Goal: Task Accomplishment & Management: Complete application form

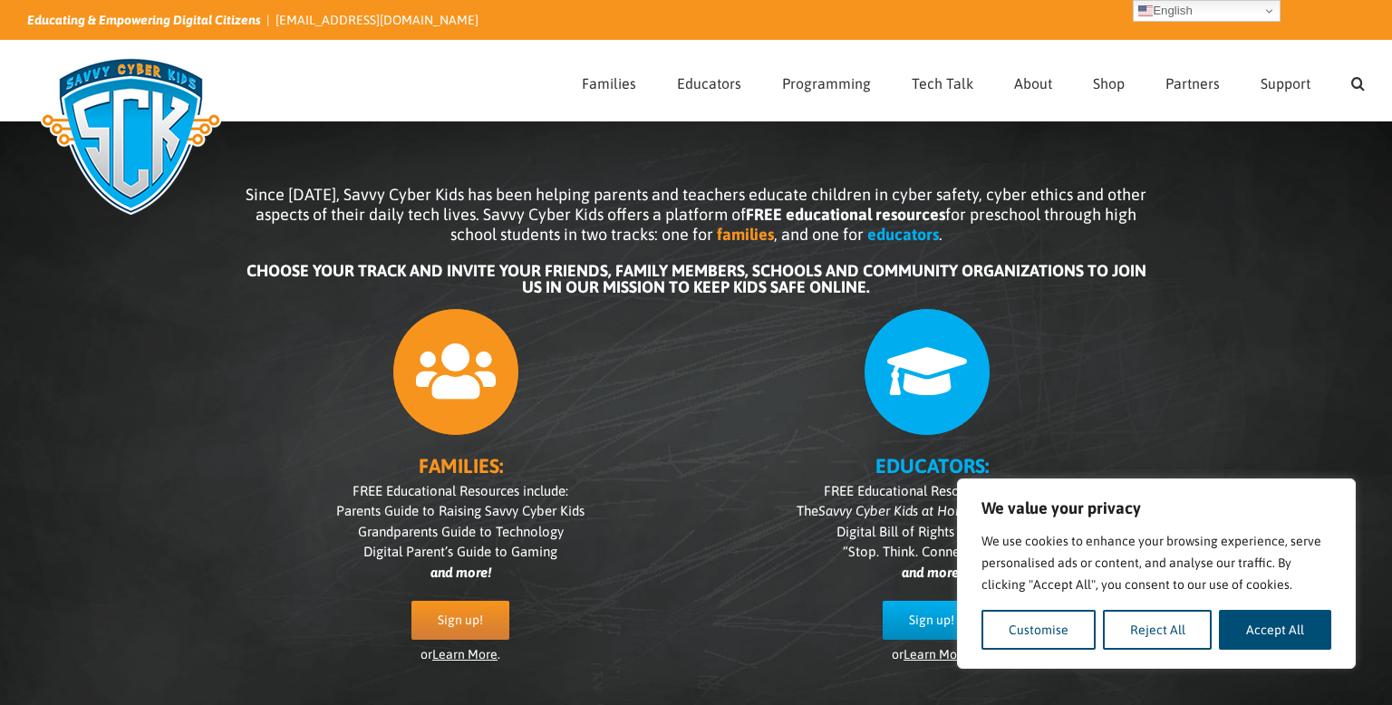
click at [834, 401] on div at bounding box center [931, 367] width 435 height 137
click at [1141, 632] on button "Reject All" at bounding box center [1158, 630] width 110 height 40
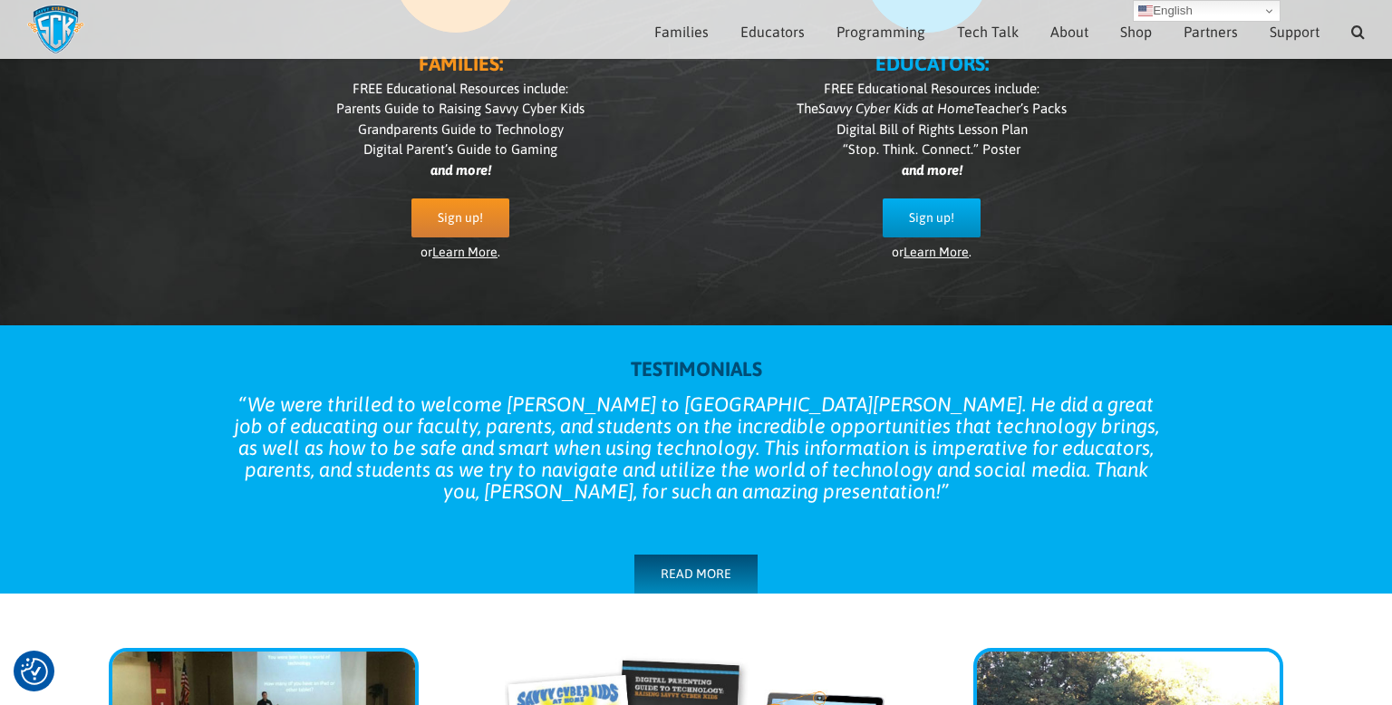
scroll to position [378, 0]
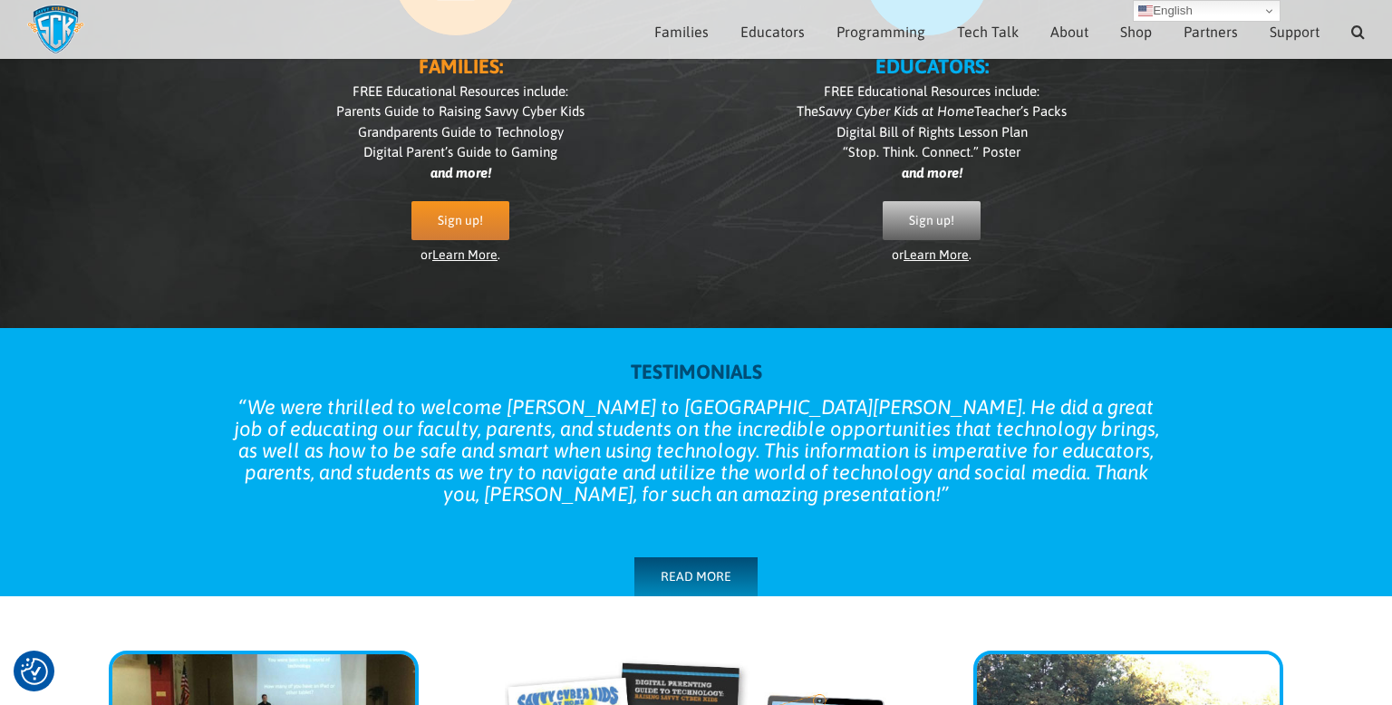
click at [937, 215] on span "Sign up!" at bounding box center [931, 220] width 45 height 15
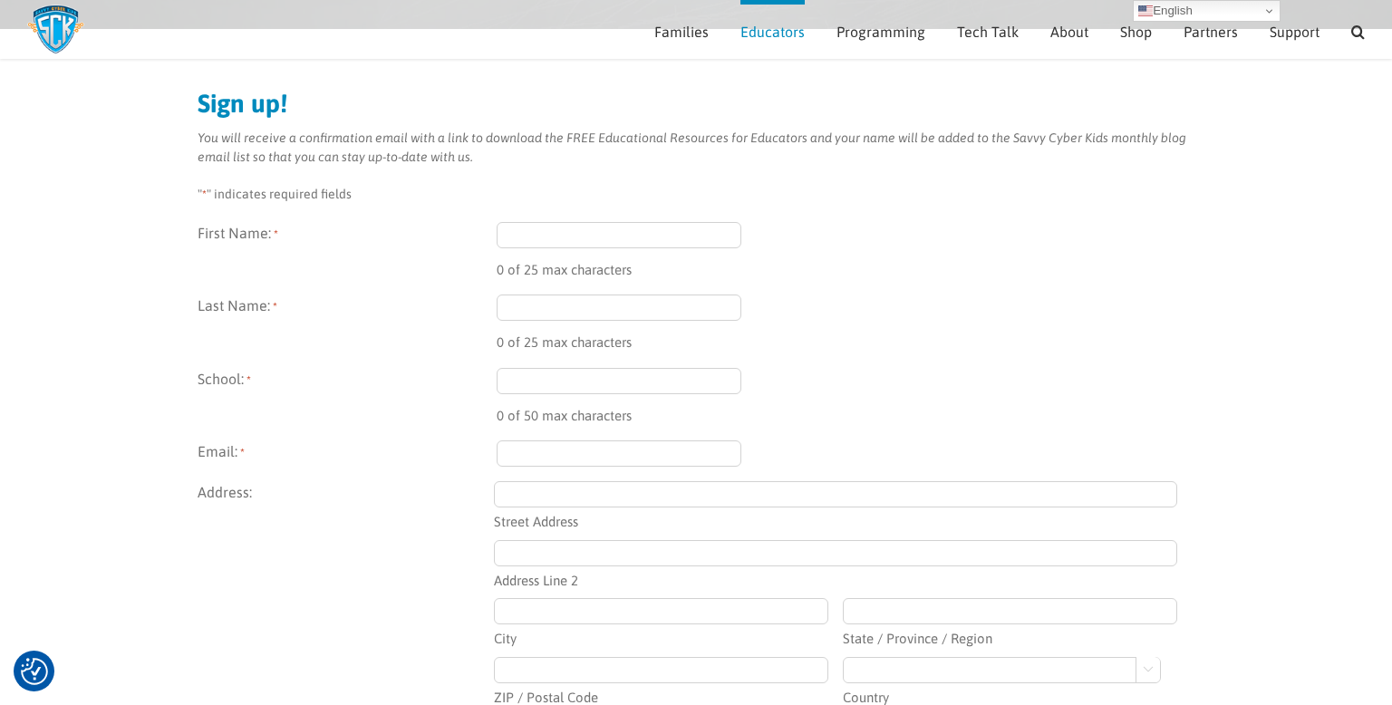
scroll to position [169, 0]
click at [589, 242] on input "First Name: *" at bounding box center [619, 237] width 245 height 26
type input "Joseph"
click at [559, 312] on input "Last Name: *" at bounding box center [619, 309] width 245 height 26
type input "Koome"
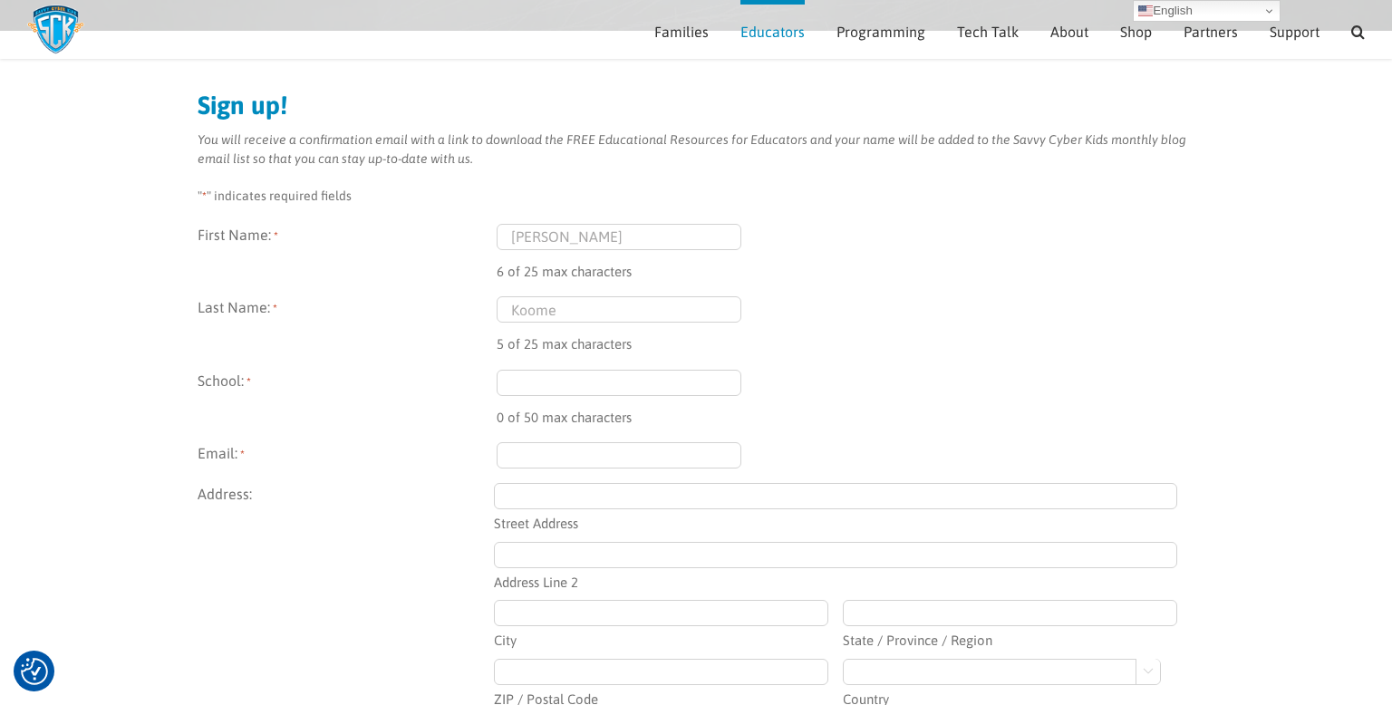
click at [571, 383] on input "School: *" at bounding box center [619, 383] width 245 height 26
type input "A"
type input "Techweavers Academy"
click at [607, 443] on input "Email: *" at bounding box center [619, 455] width 245 height 26
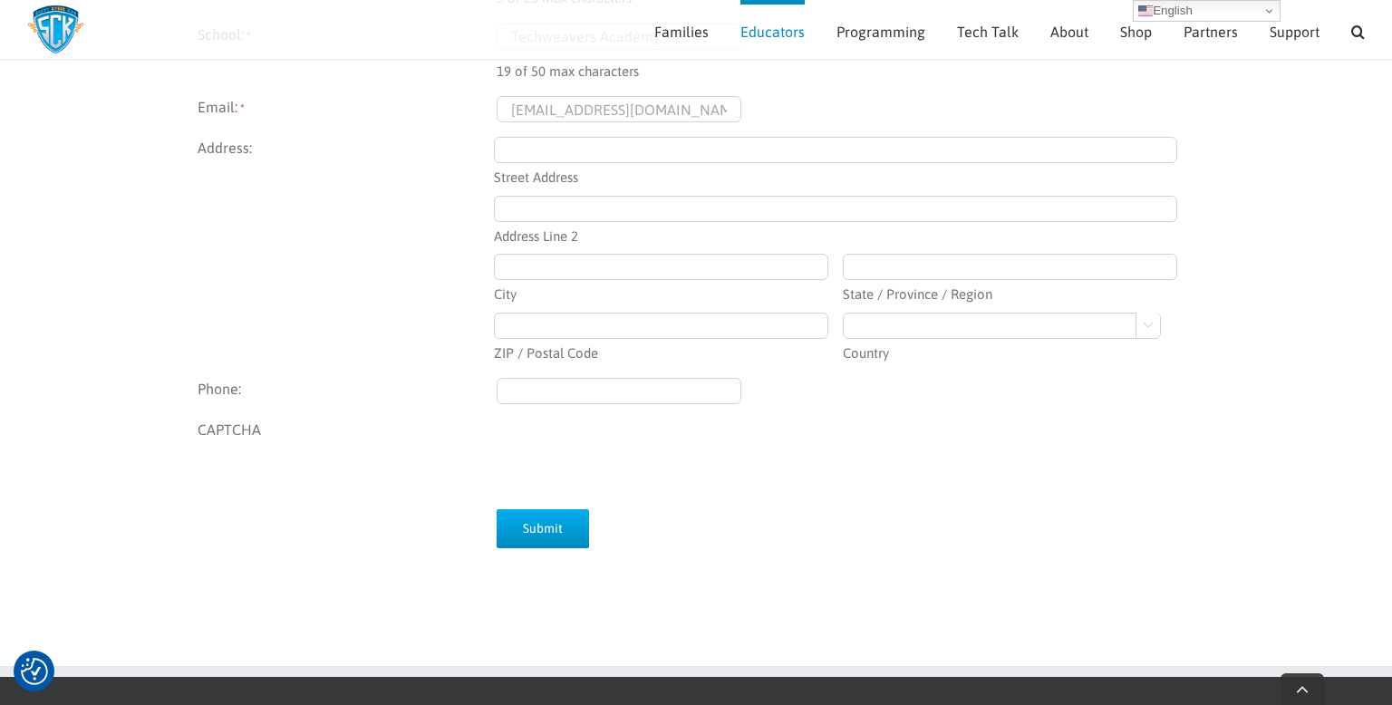
scroll to position [516, 0]
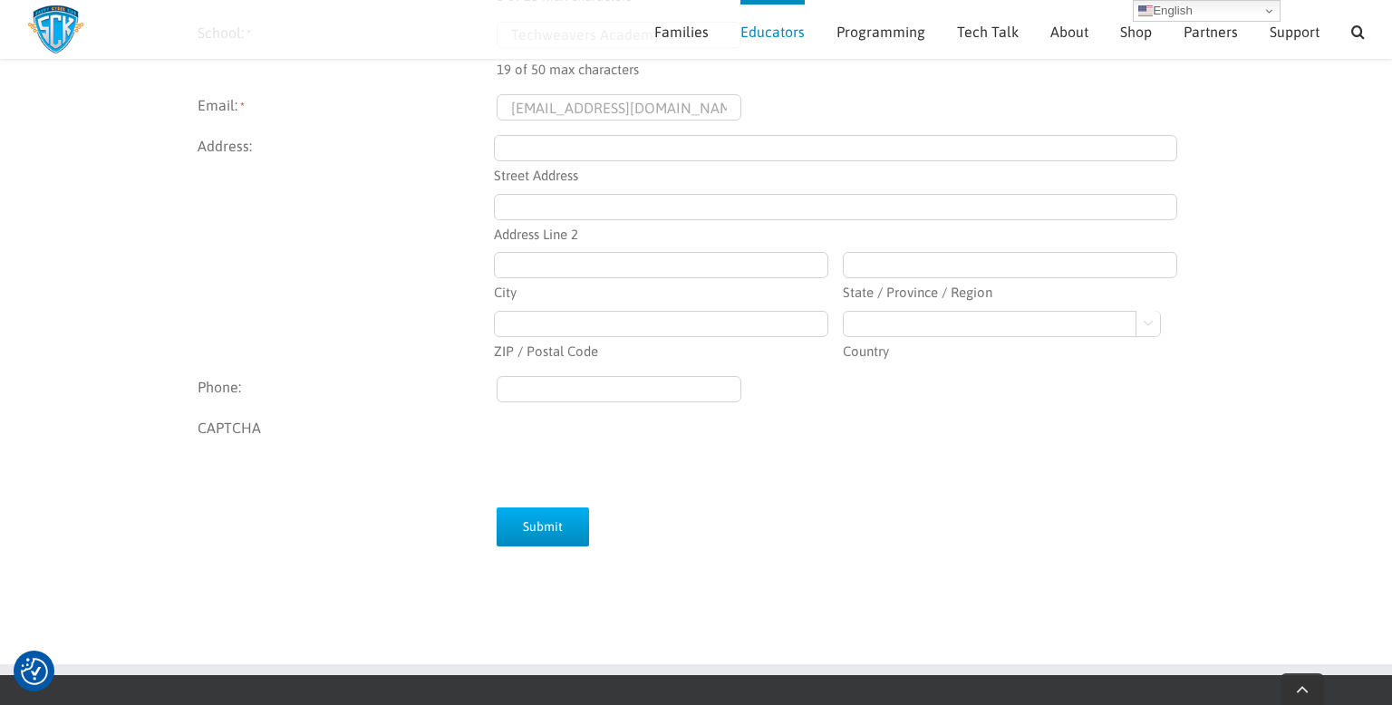
type input "jkoome@edcet.co.ke"
click at [551, 532] on input "Submit" at bounding box center [543, 526] width 92 height 39
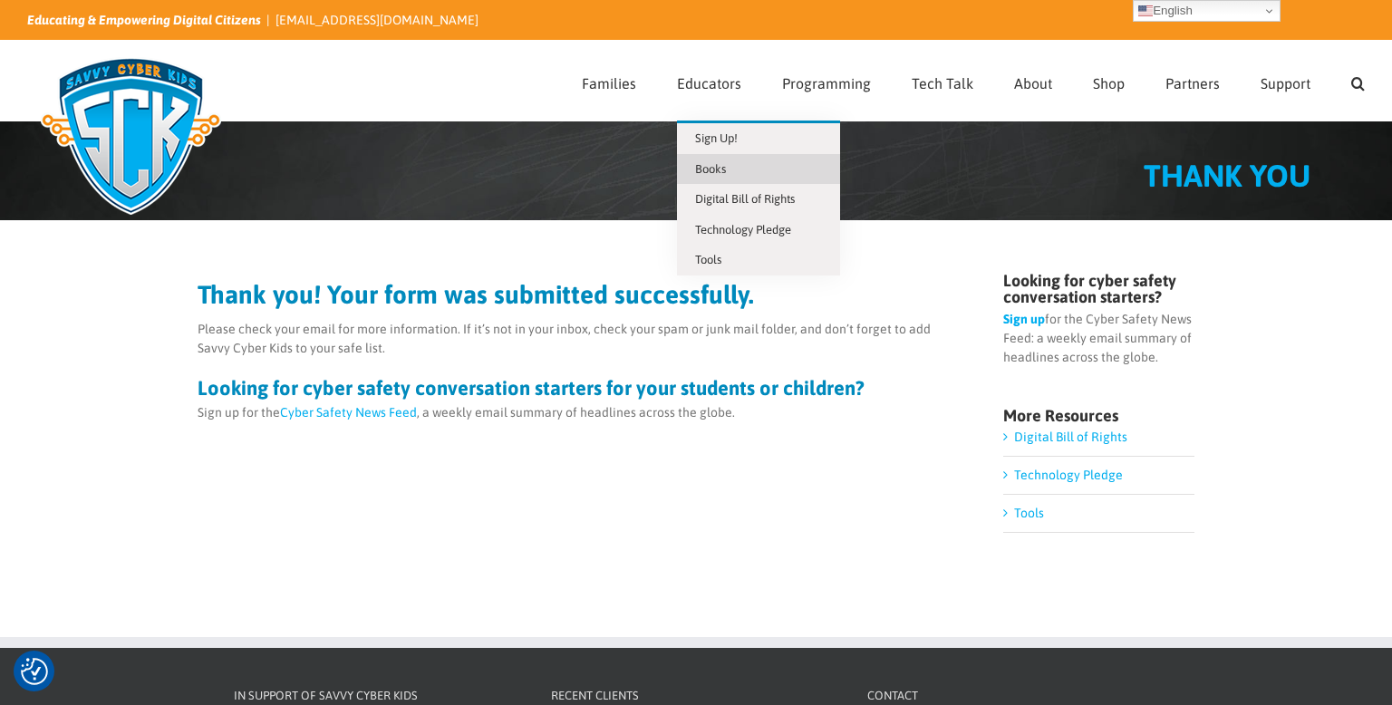
click at [726, 169] on span "Books" at bounding box center [710, 169] width 31 height 14
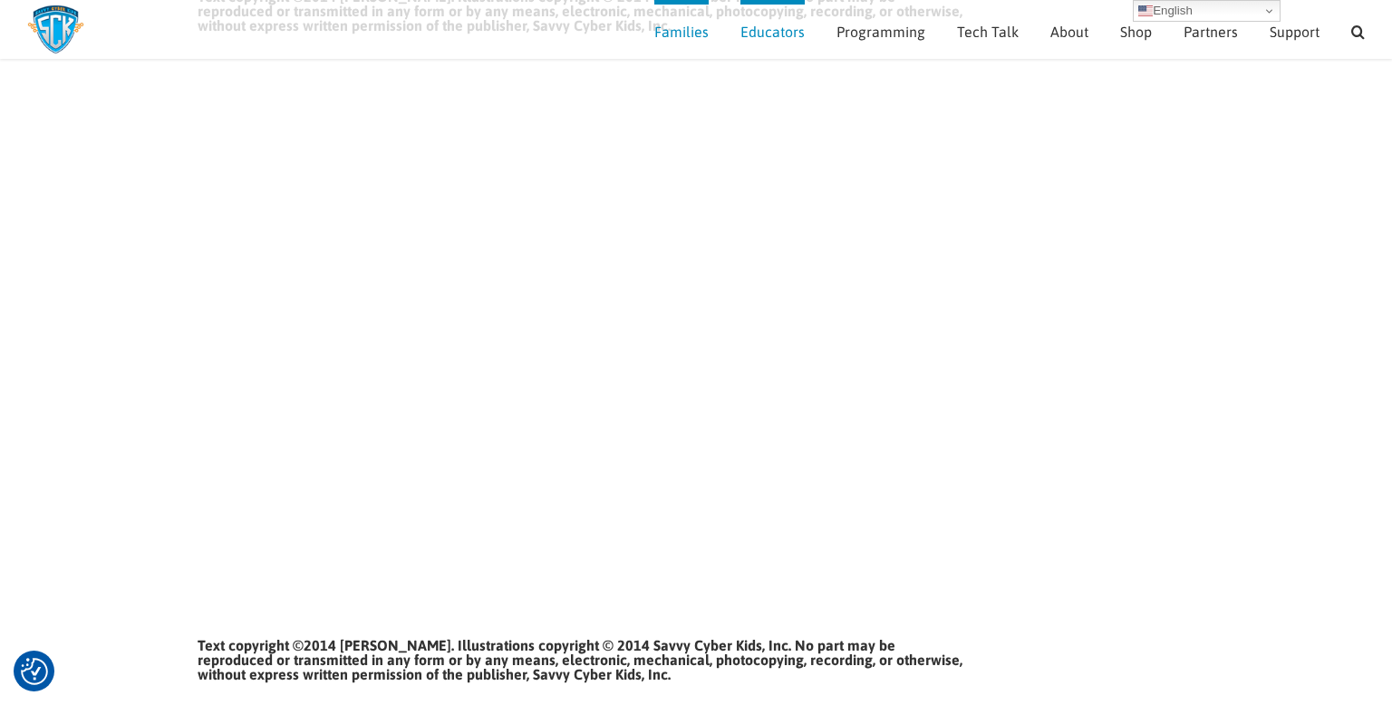
scroll to position [1082, 0]
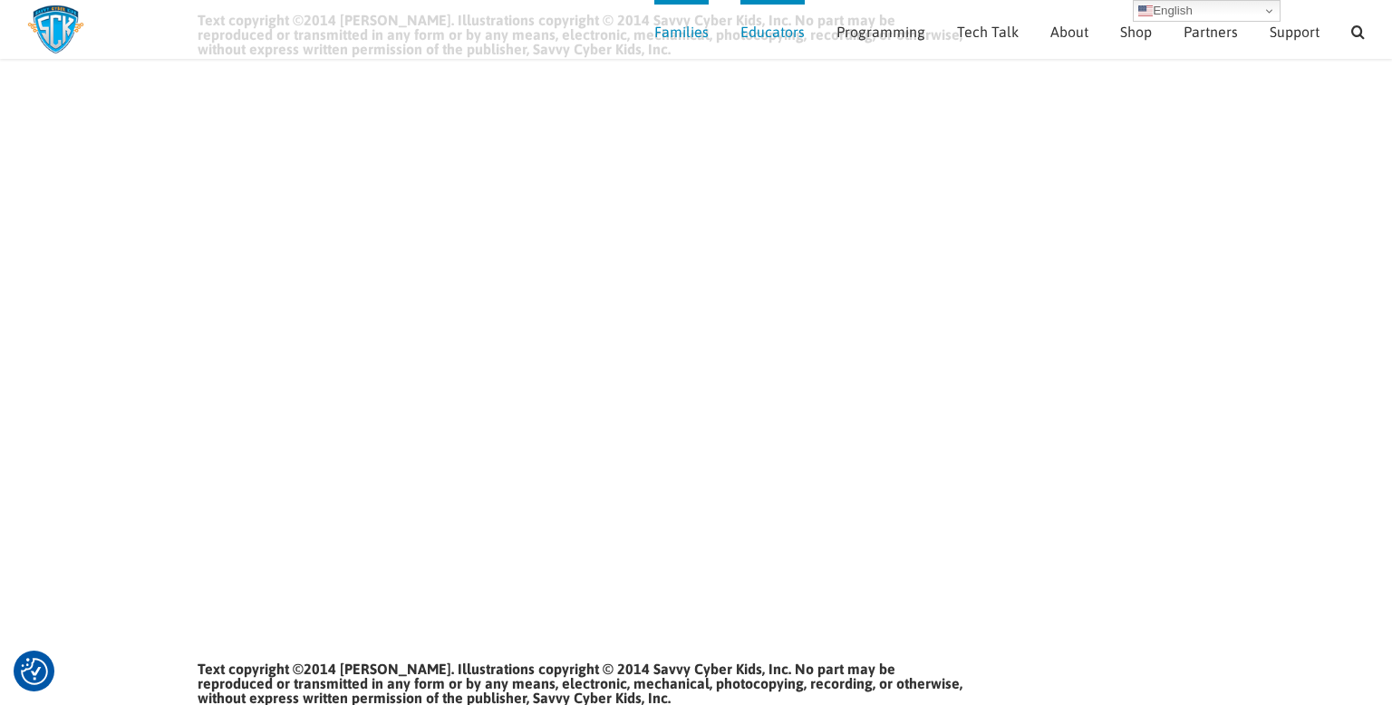
click at [85, 25] on div "Search for:  Families Sign Up! Kids Digital Bill of Rights Technology Pledge T…" at bounding box center [695, 29] width 1337 height 59
click at [44, 30] on img at bounding box center [55, 30] width 57 height 50
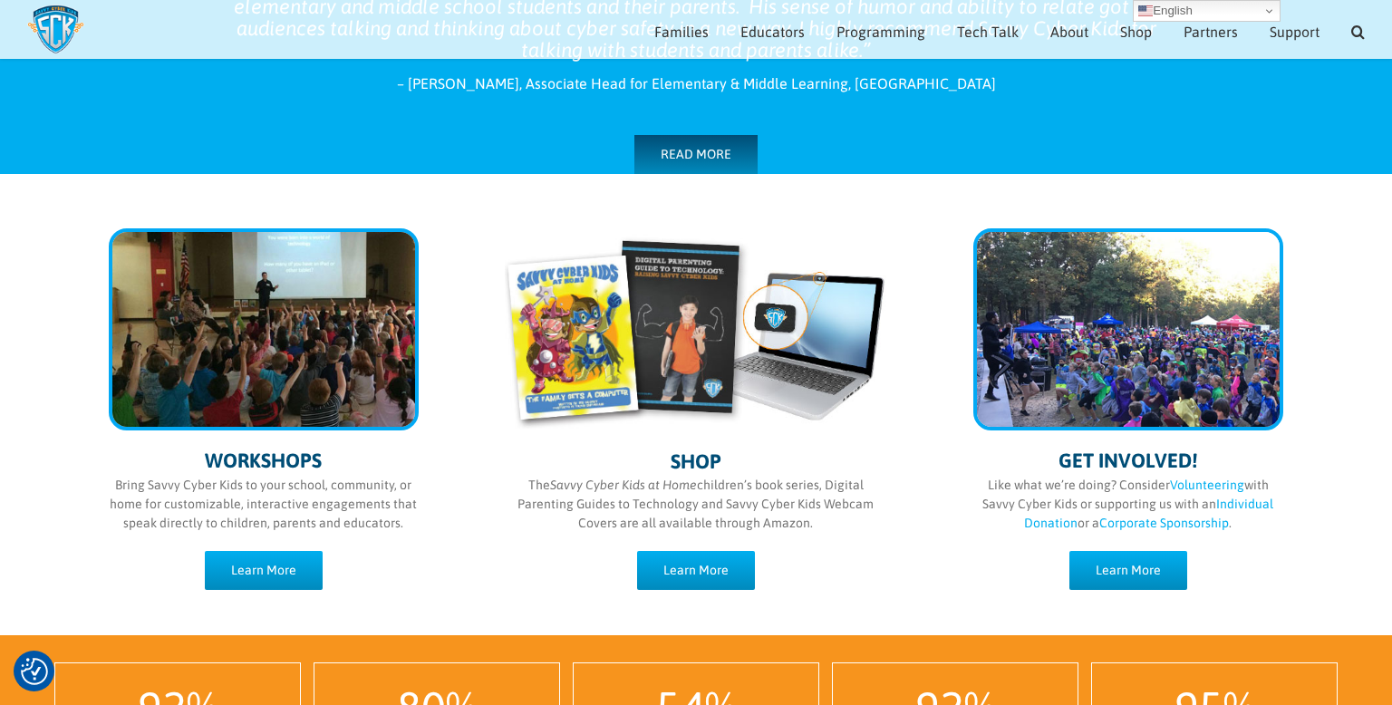
scroll to position [798, 0]
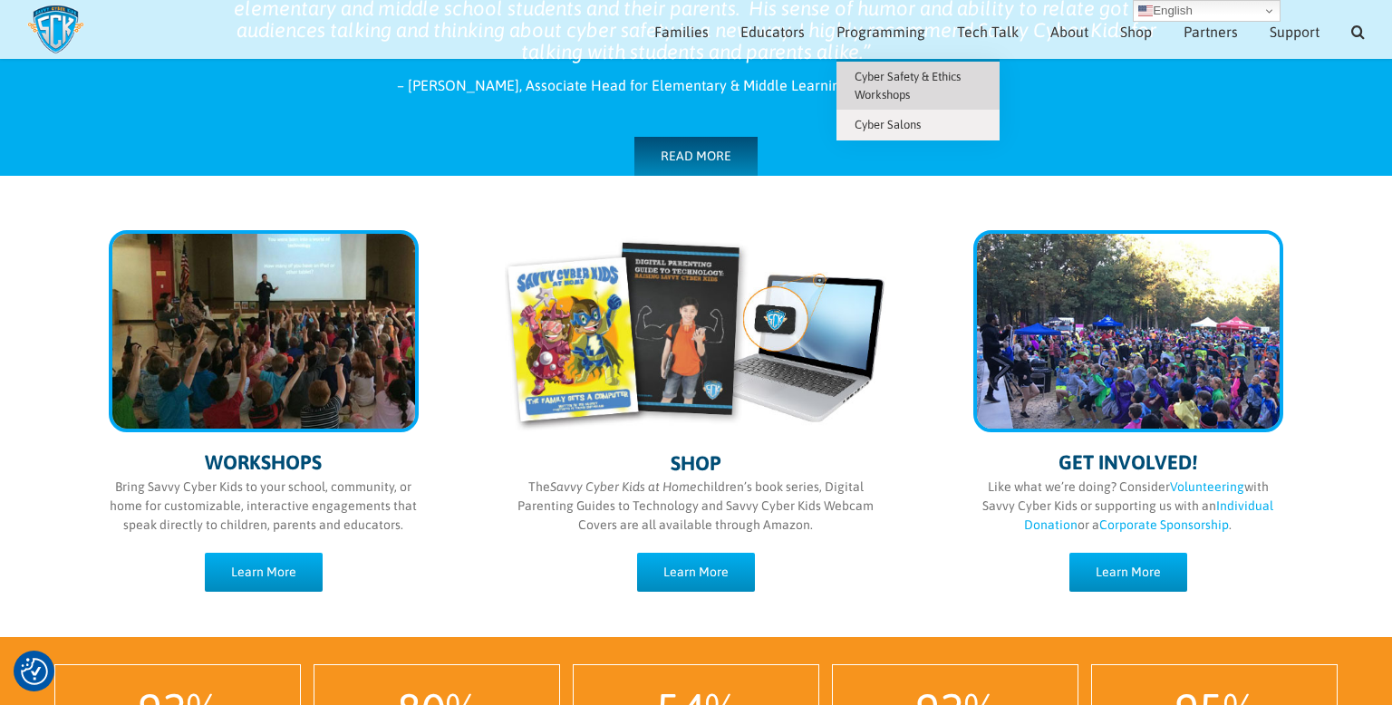
click at [907, 80] on span "Cyber Safety & Ethics Workshops" at bounding box center [907, 86] width 106 height 32
